Goal: Information Seeking & Learning: Learn about a topic

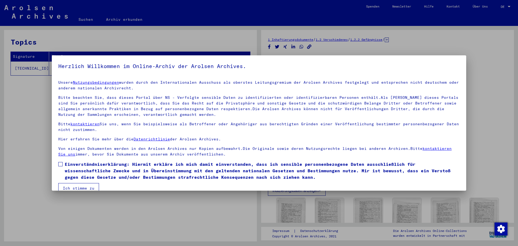
click at [59, 166] on span at bounding box center [60, 164] width 4 height 4
click at [75, 184] on button "Ich stimme zu" at bounding box center [78, 188] width 41 height 10
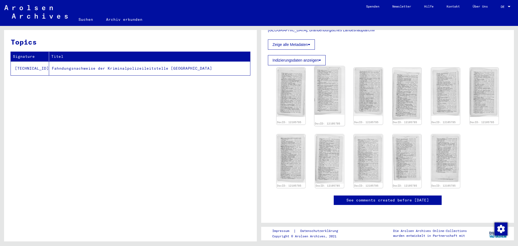
scroll to position [135, 0]
click at [286, 86] on img at bounding box center [291, 92] width 30 height 52
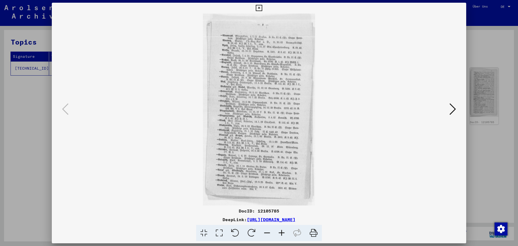
click at [282, 233] on icon at bounding box center [281, 233] width 15 height 16
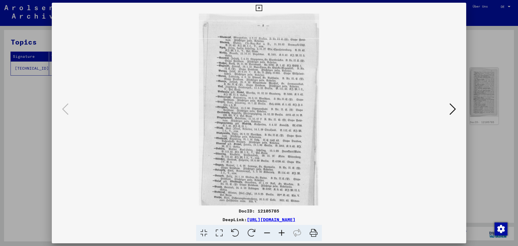
click at [282, 233] on icon at bounding box center [281, 233] width 15 height 16
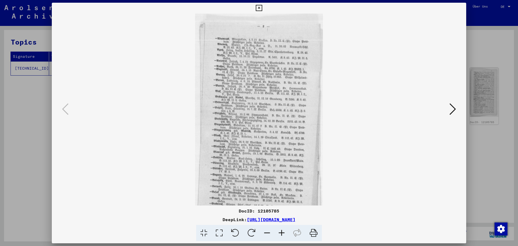
click at [282, 233] on icon at bounding box center [281, 233] width 15 height 16
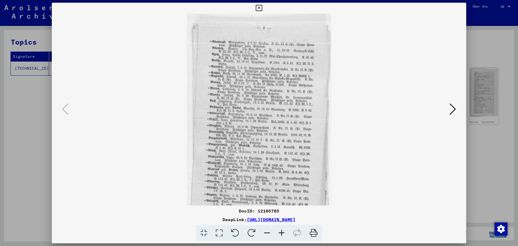
click at [282, 233] on icon at bounding box center [281, 233] width 15 height 16
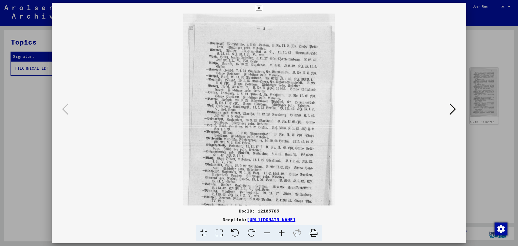
click at [282, 233] on icon at bounding box center [281, 233] width 15 height 16
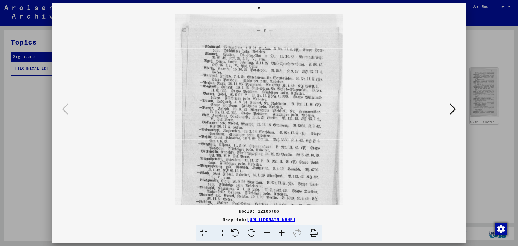
click at [282, 233] on icon at bounding box center [281, 233] width 15 height 16
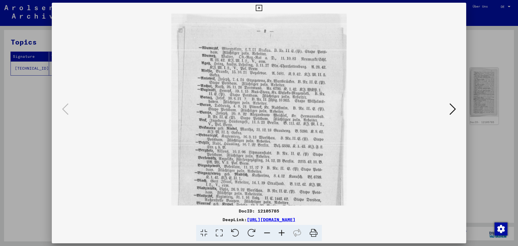
click at [282, 233] on icon at bounding box center [281, 233] width 15 height 16
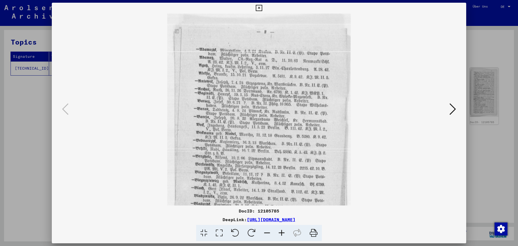
click at [282, 233] on icon at bounding box center [281, 233] width 15 height 16
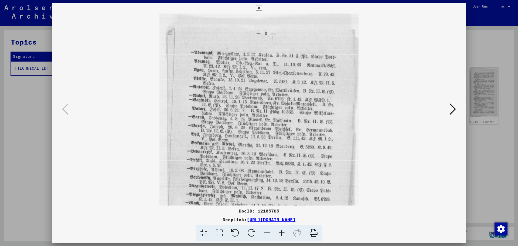
click at [282, 233] on icon at bounding box center [281, 233] width 15 height 16
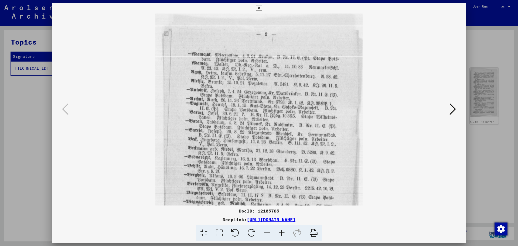
click at [282, 233] on icon at bounding box center [281, 233] width 15 height 16
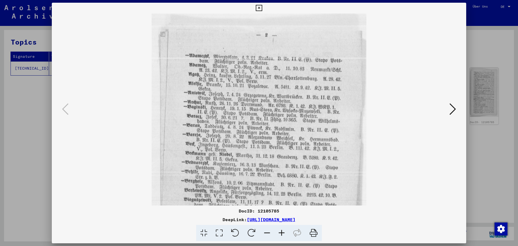
click at [282, 233] on icon at bounding box center [281, 233] width 15 height 16
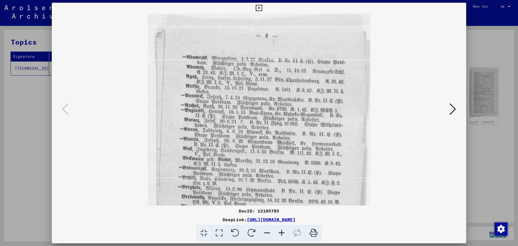
click at [282, 233] on icon at bounding box center [281, 233] width 15 height 16
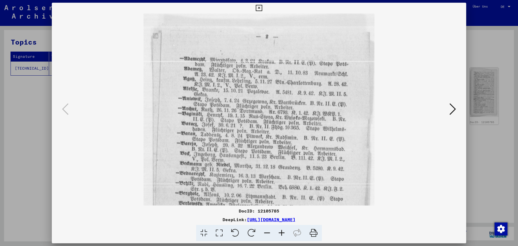
click at [282, 233] on icon at bounding box center [281, 233] width 15 height 16
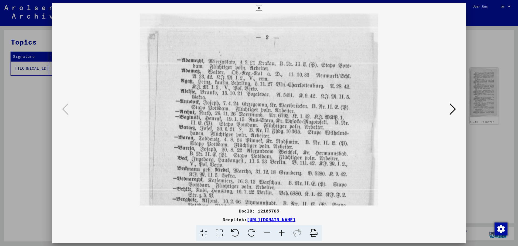
click at [257, 7] on icon at bounding box center [259, 8] width 6 height 6
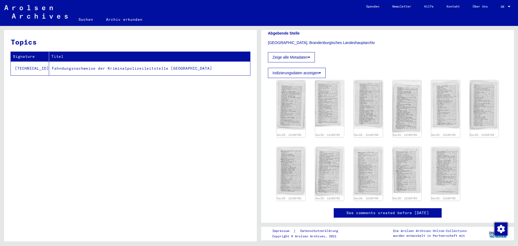
scroll to position [108, 0]
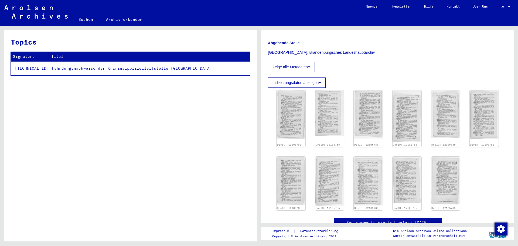
click at [305, 62] on button "Zeige alle Metadaten" at bounding box center [291, 67] width 47 height 10
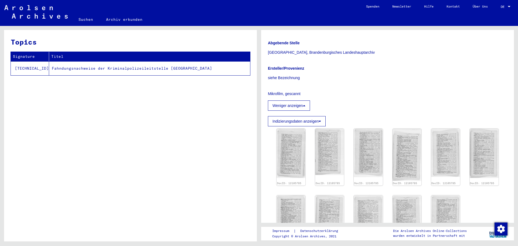
click at [315, 116] on button "Indizierungsdaten anzeigen" at bounding box center [297, 121] width 58 height 10
